Goal: Transaction & Acquisition: Purchase product/service

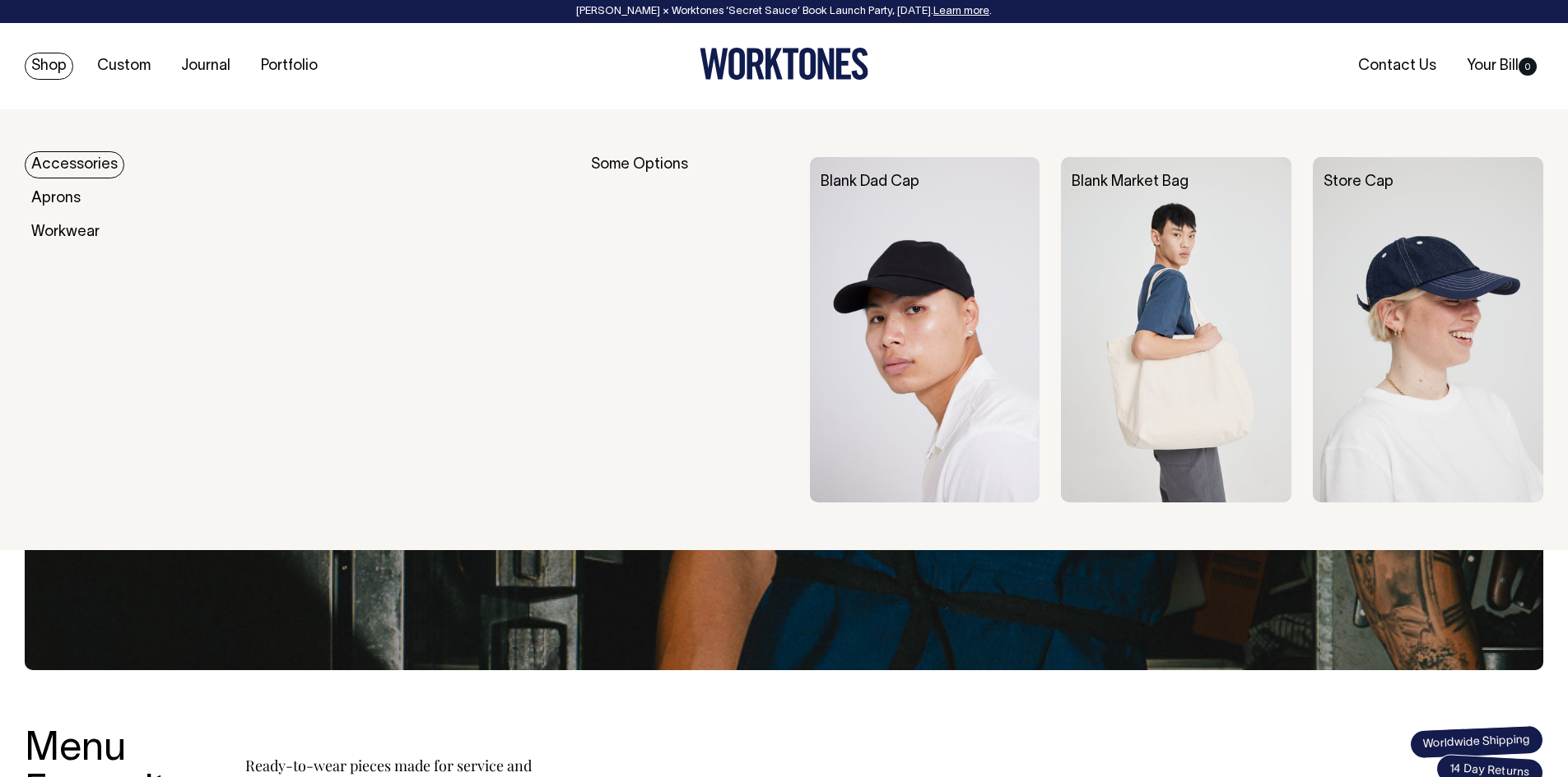
click at [55, 70] on link "Shop" at bounding box center [49, 66] width 49 height 28
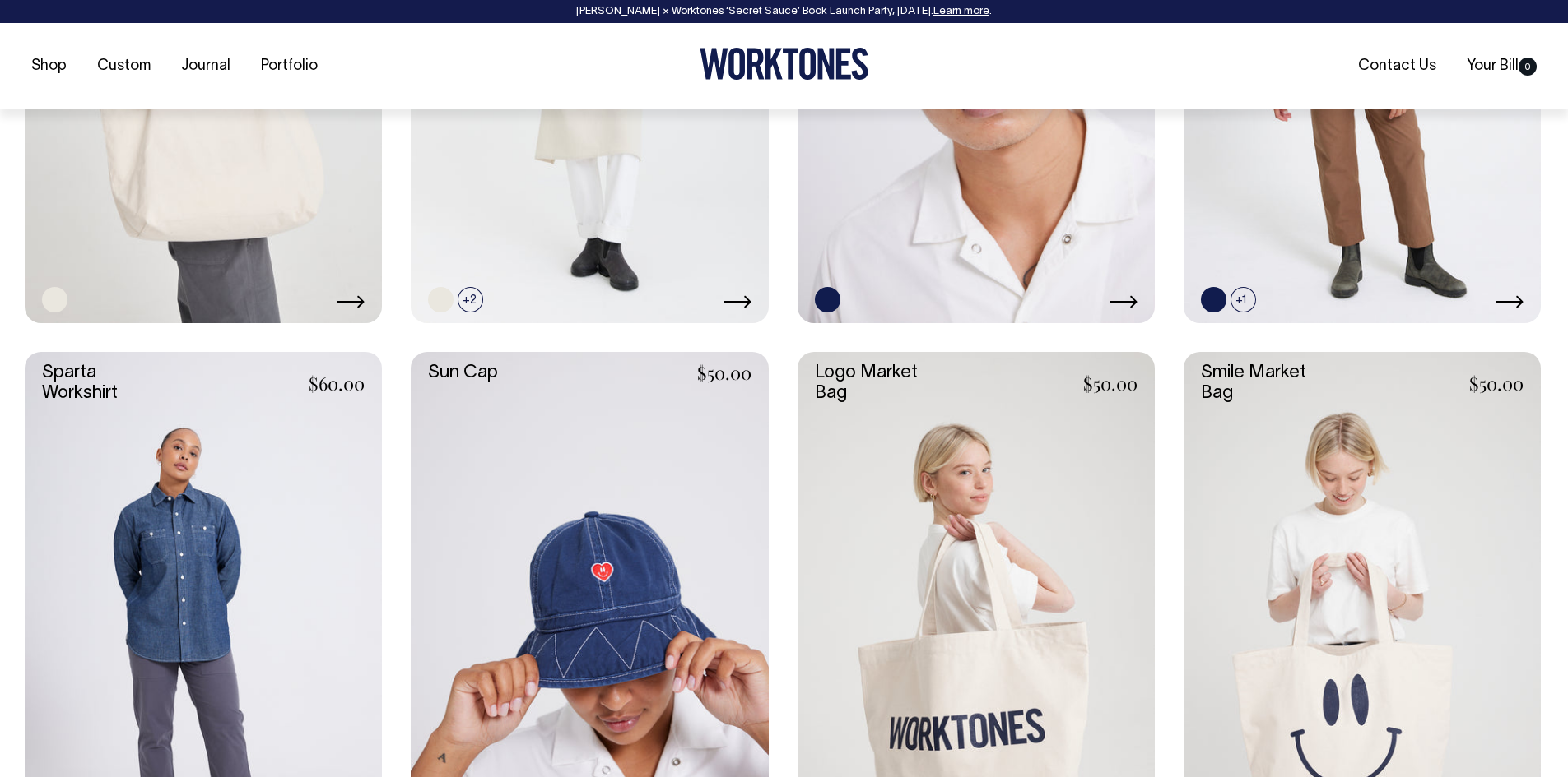
scroll to position [3291, 0]
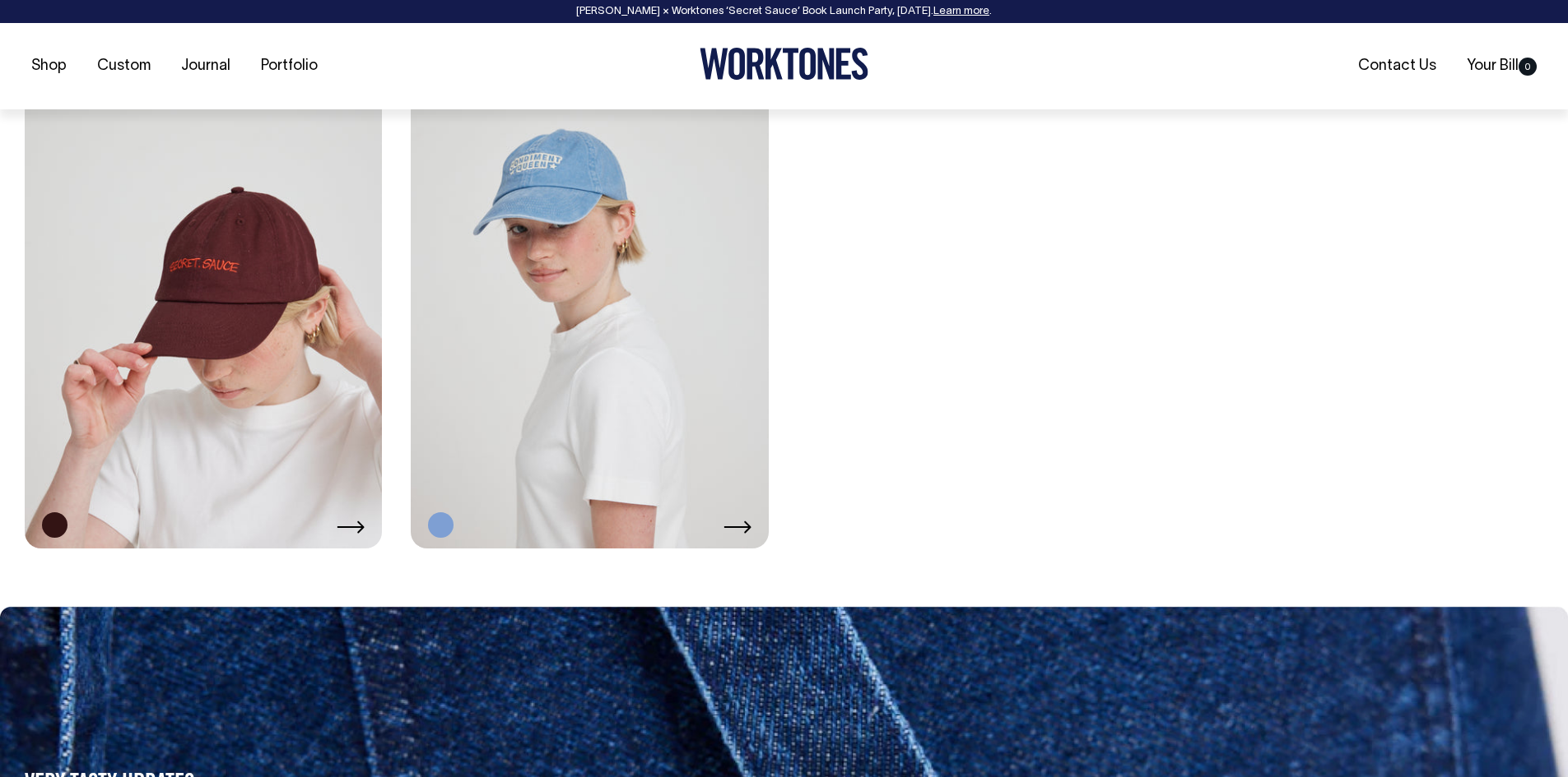
scroll to position [4195, 0]
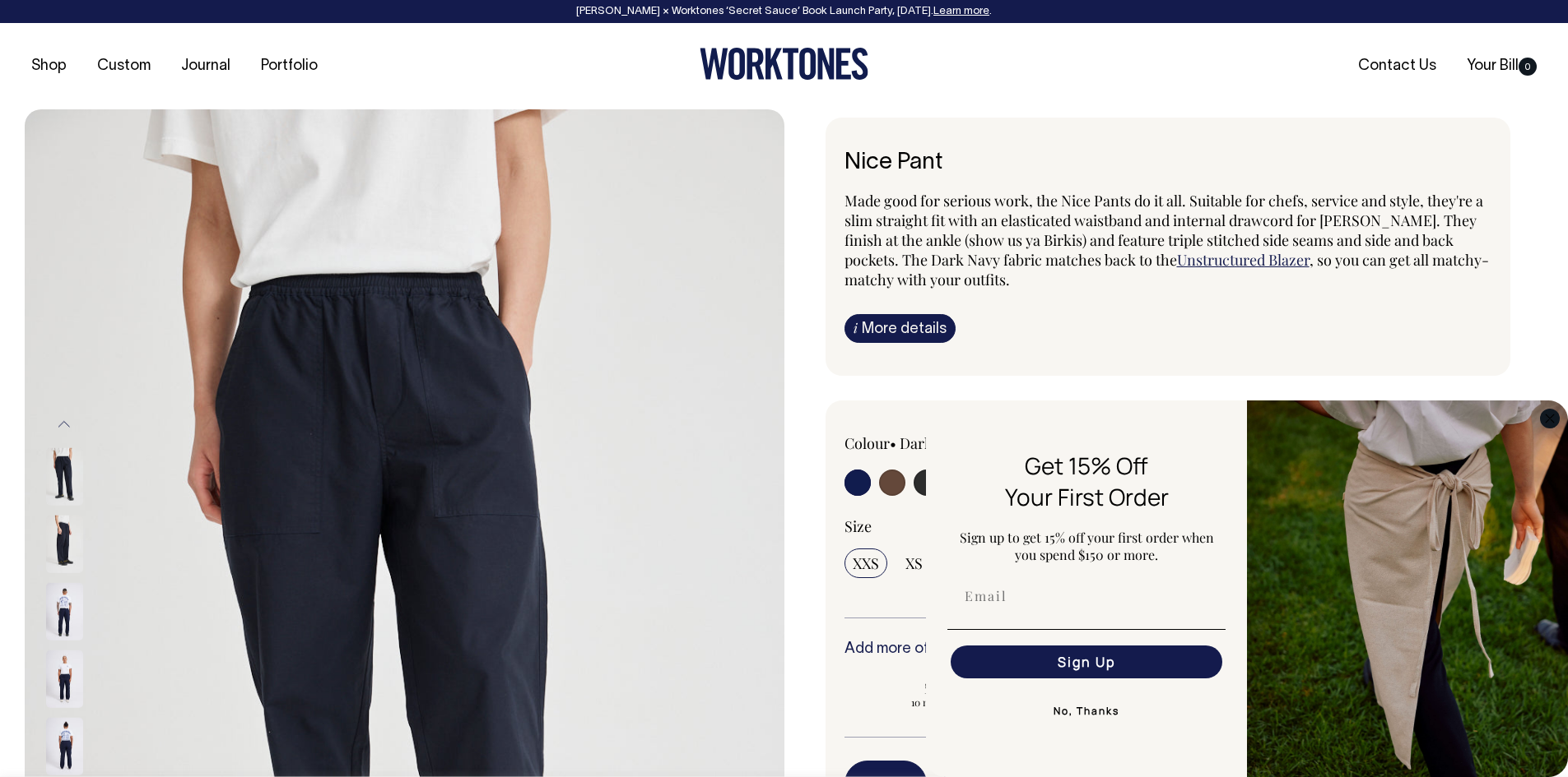
click at [1552, 416] on icon "Close dialog" at bounding box center [1549, 418] width 9 height 9
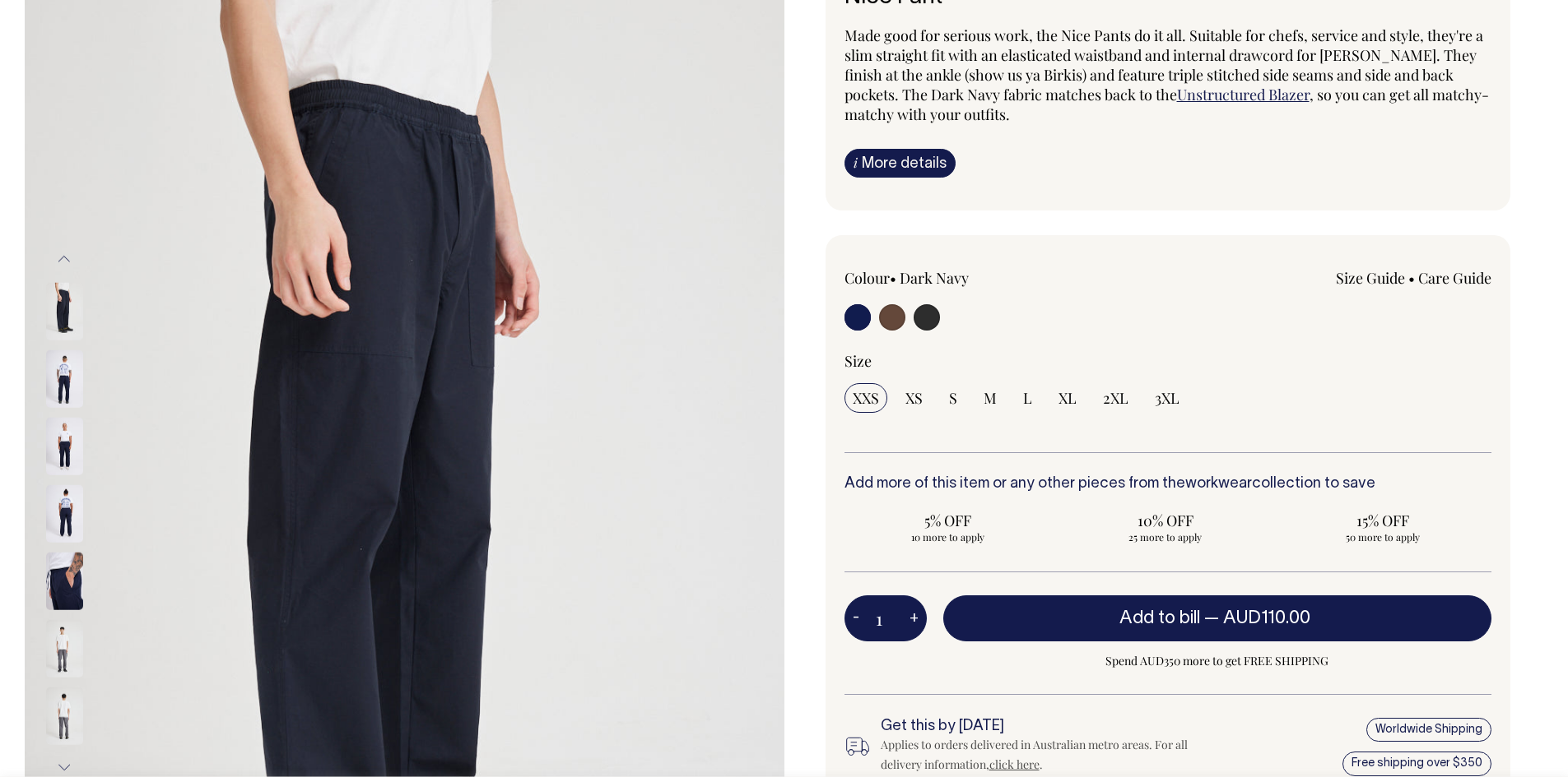
scroll to position [165, 0]
click at [58, 378] on img at bounding box center [64, 379] width 37 height 57
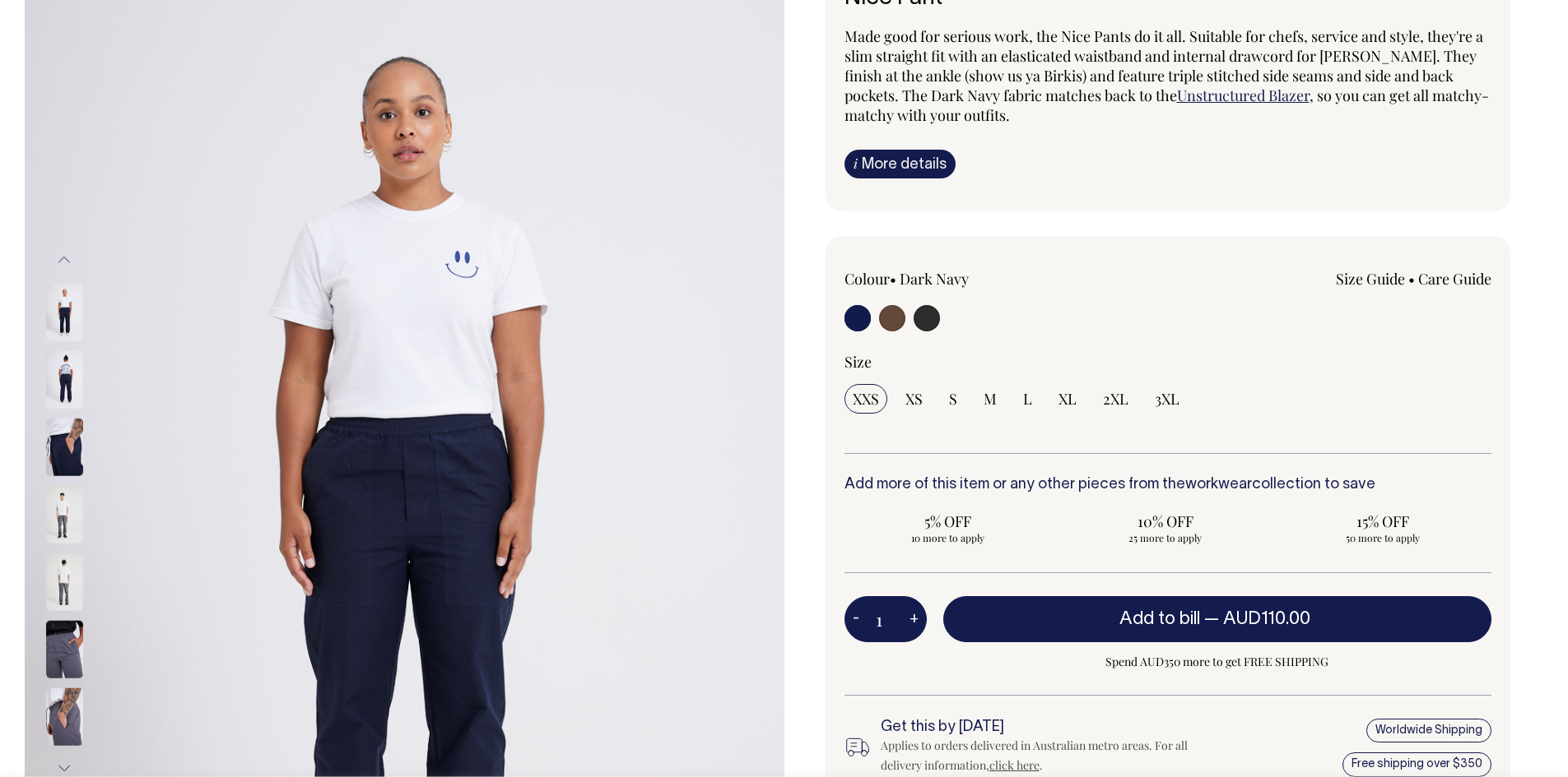
click at [897, 311] on input "radio" at bounding box center [893, 319] width 27 height 27
radio input "true"
radio input "false"
radio input "true"
select select "Chocolate"
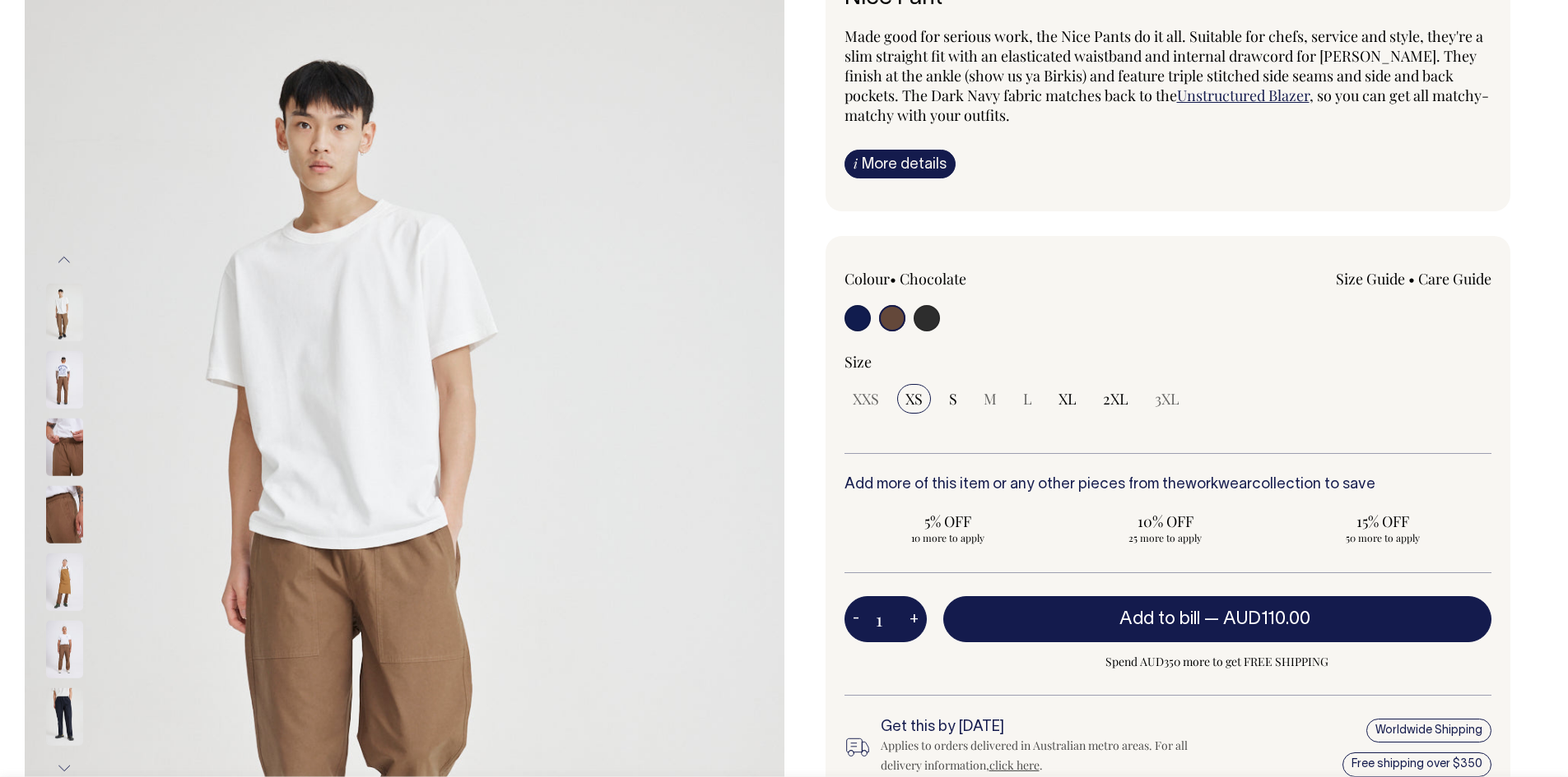
drag, startPoint x: 1362, startPoint y: 209, endPoint x: 1312, endPoint y: 100, distance: 119.9
